Goal: Information Seeking & Learning: Learn about a topic

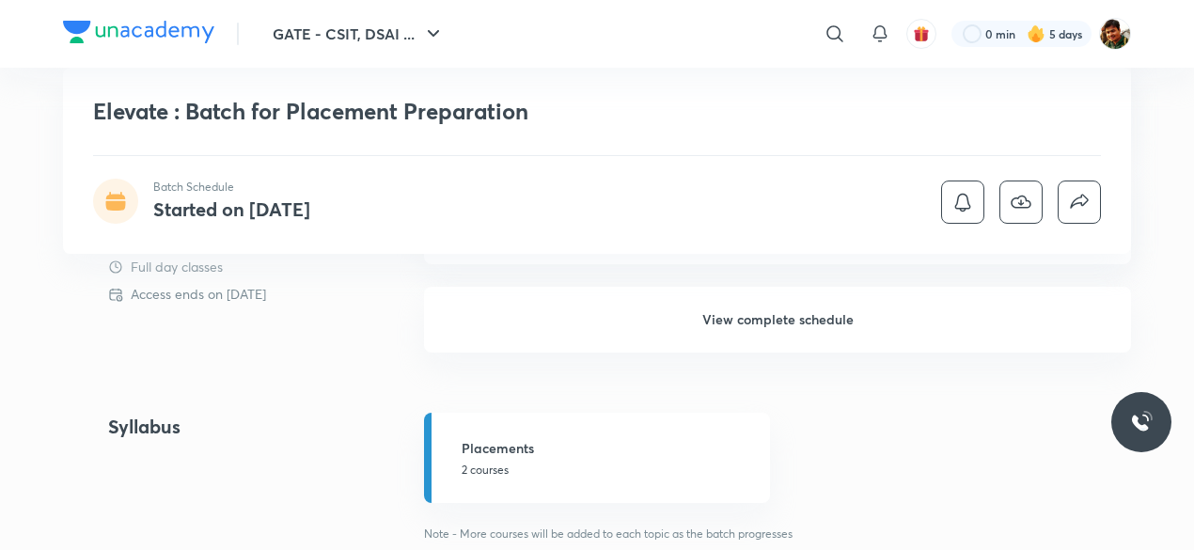
scroll to position [1222, 0]
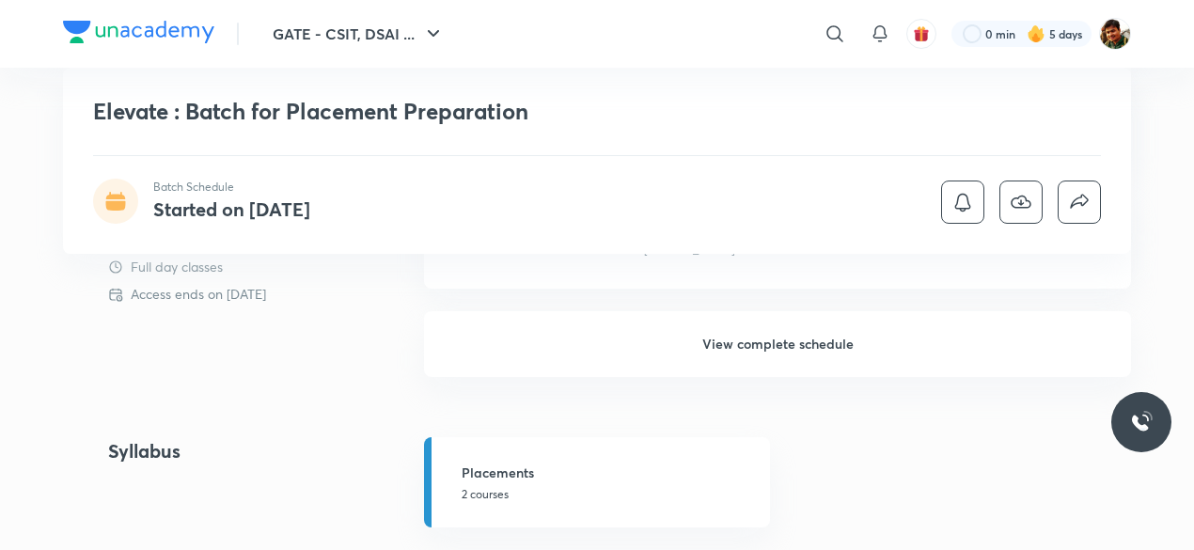
drag, startPoint x: 763, startPoint y: 344, endPoint x: 748, endPoint y: 371, distance: 31.1
click at [764, 344] on h6 "View complete schedule" at bounding box center [777, 344] width 707 height 66
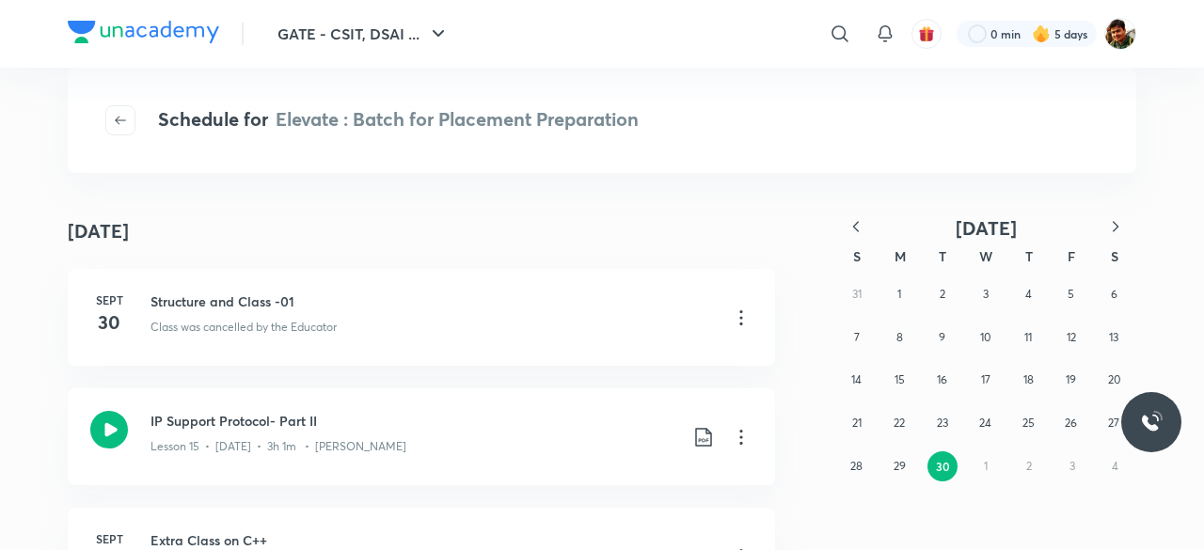
click at [856, 234] on icon "button" at bounding box center [855, 226] width 19 height 19
click at [856, 236] on button "button" at bounding box center [855, 228] width 41 height 24
click at [1029, 294] on abbr "3" at bounding box center [1028, 294] width 6 height 14
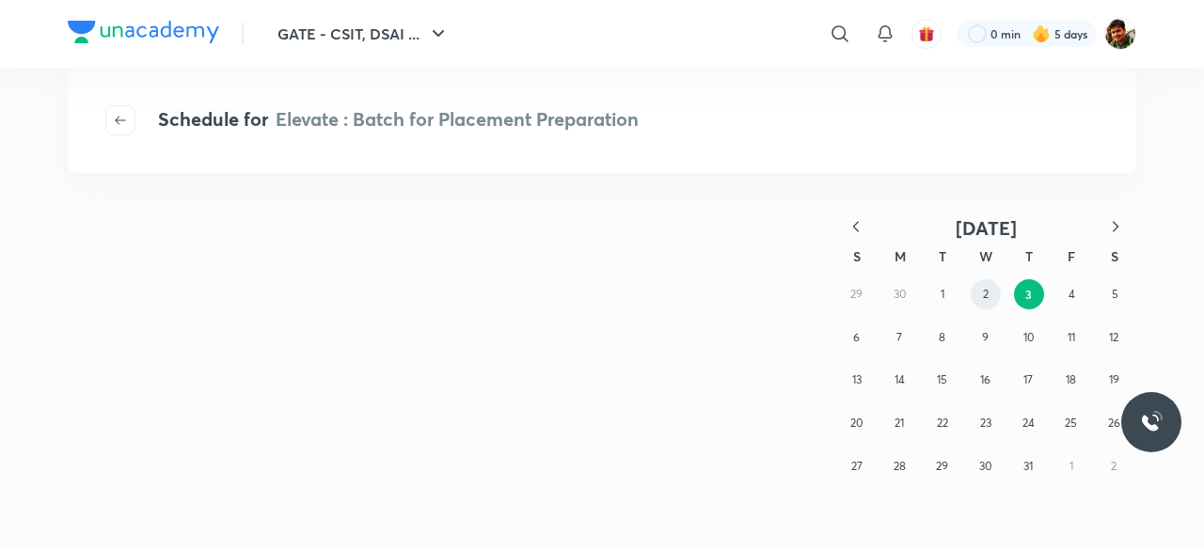
click at [984, 291] on abbr "2" at bounding box center [986, 294] width 6 height 14
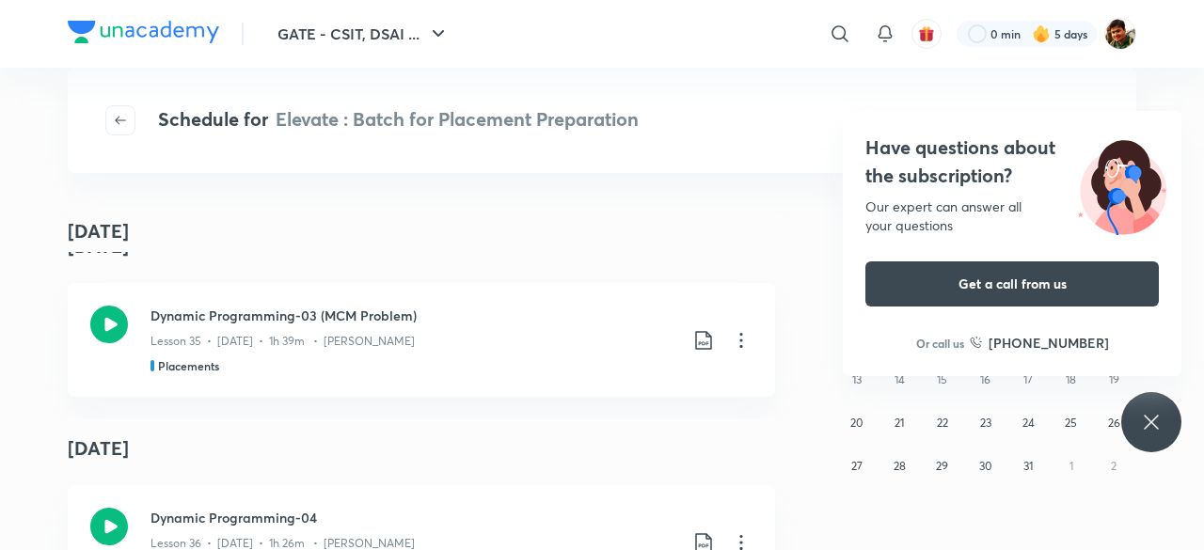
scroll to position [282, 0]
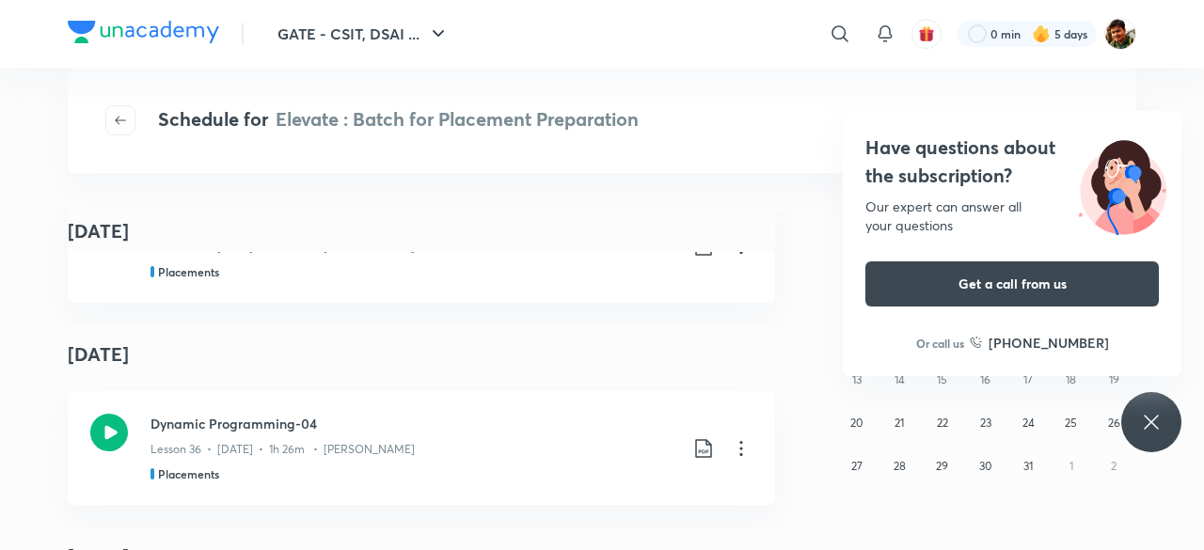
click at [1136, 423] on div "Have questions about the subscription? Our expert can answer all your questions…" at bounding box center [1151, 422] width 60 height 60
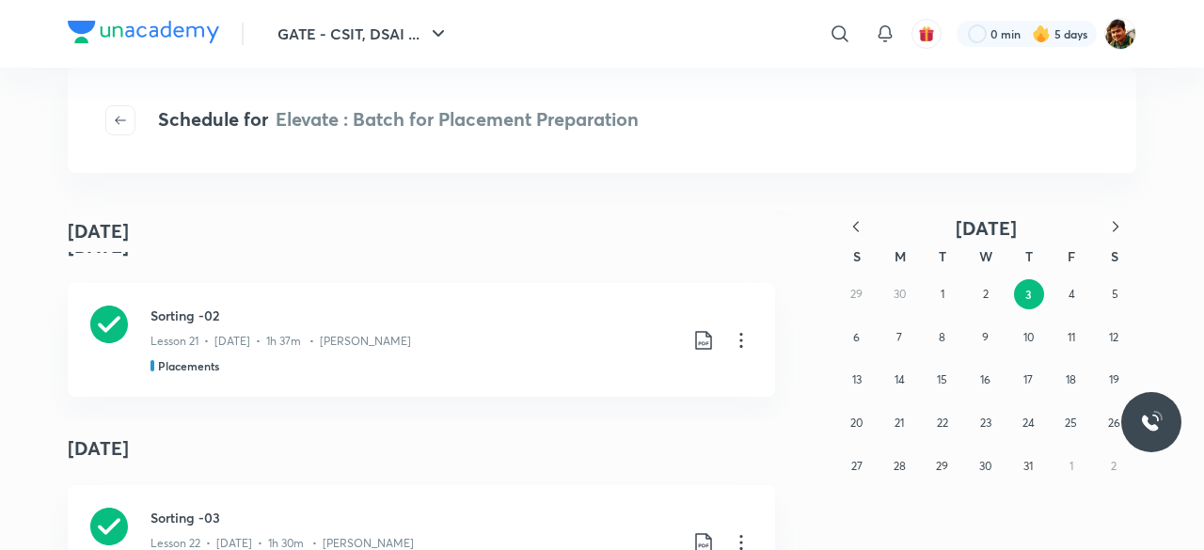
scroll to position [3137, 0]
click at [105, 331] on icon at bounding box center [109, 326] width 38 height 38
